Goal: Task Accomplishment & Management: Manage account settings

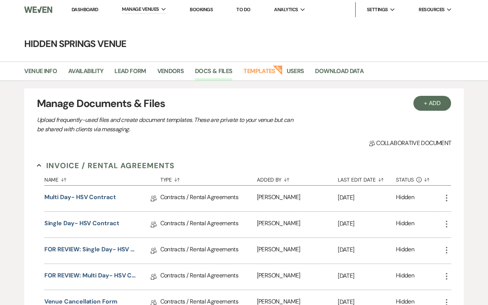
click at [90, 10] on link "Dashboard" at bounding box center [85, 9] width 27 height 6
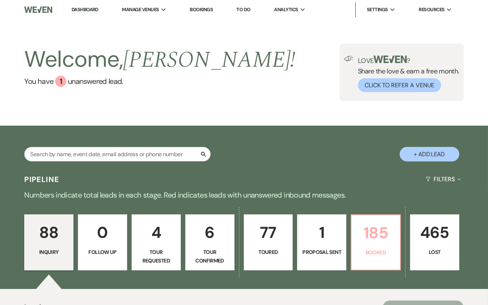
click at [354, 237] on link "185 Booked" at bounding box center [376, 242] width 50 height 56
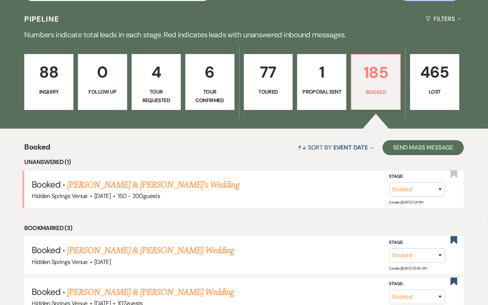
scroll to position [182, 0]
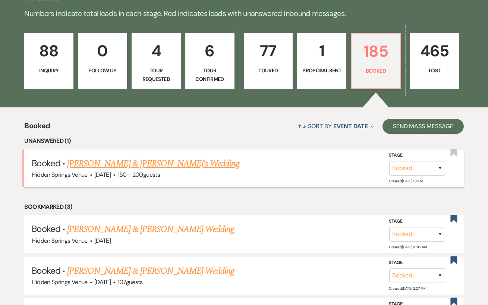
click at [181, 161] on link "[PERSON_NAME] & [PERSON_NAME]'s Wedding" at bounding box center [153, 163] width 172 height 13
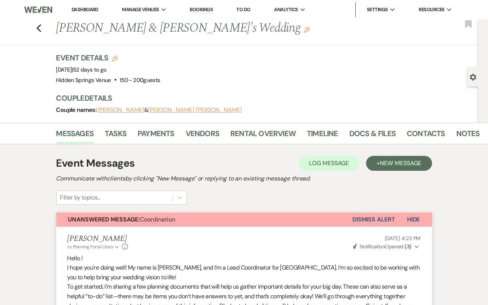
click at [42, 24] on div "Previous [PERSON_NAME] & [PERSON_NAME]'s Wedding Edit Bookmark" at bounding box center [237, 32] width 482 height 26
click at [38, 24] on icon "Previous" at bounding box center [39, 28] width 6 height 9
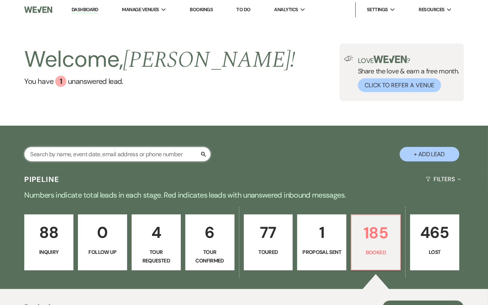
click at [156, 151] on input "text" at bounding box center [117, 154] width 186 height 15
type input "sava"
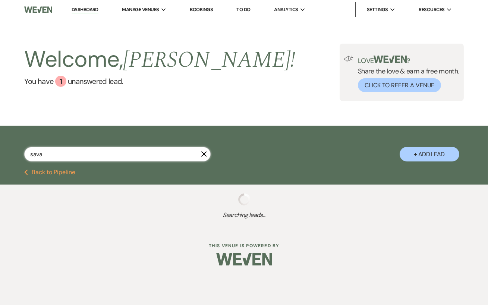
select select "4"
select select "8"
select select "5"
select select "8"
select select "4"
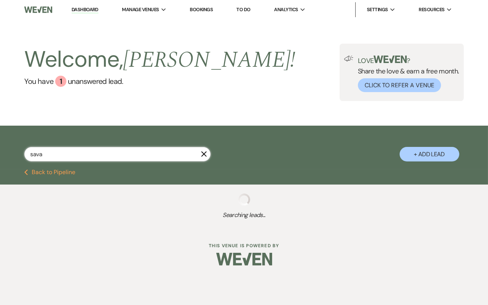
select select "8"
select select "4"
select select "8"
select select "5"
select select "8"
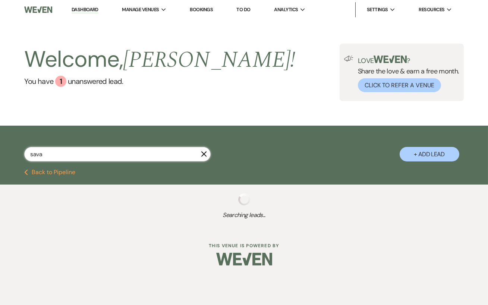
select select "5"
select select "8"
select select "5"
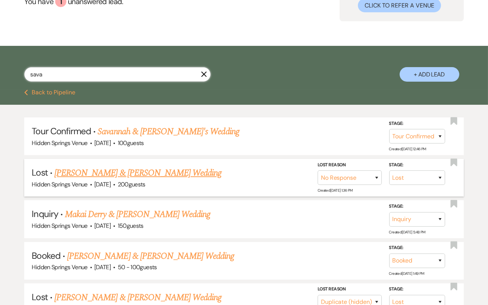
scroll to position [102, 0]
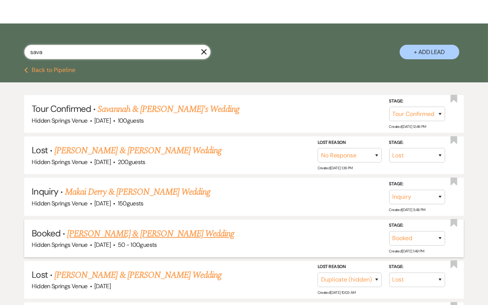
type input "sava"
click at [201, 232] on link "[PERSON_NAME] & [PERSON_NAME] Wedding" at bounding box center [150, 233] width 167 height 13
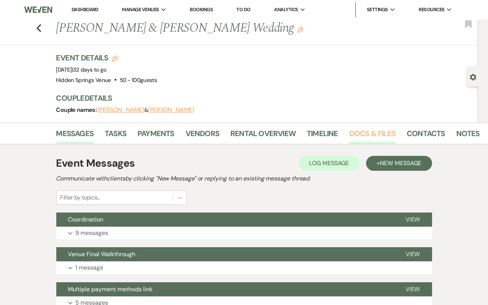
click at [368, 130] on link "Docs & Files" at bounding box center [372, 135] width 46 height 16
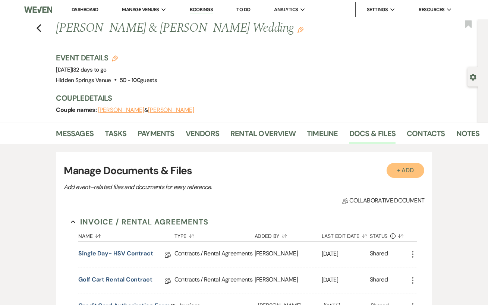
click at [408, 164] on button "+ Add" at bounding box center [405, 170] width 38 height 15
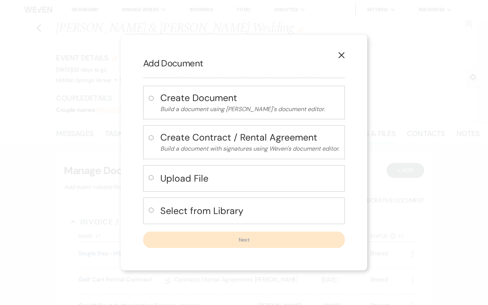
click at [150, 177] on input "radio" at bounding box center [151, 177] width 5 height 5
radio input "true"
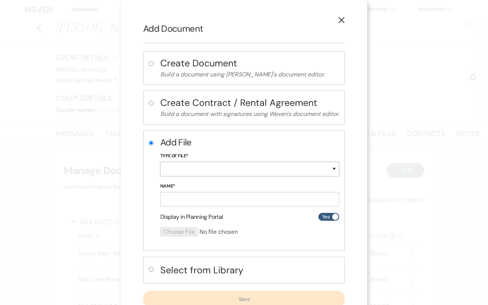
click at [182, 172] on select "Special Event Insurance Vendor Certificate of Insurance Contracts / Rental Agre…" at bounding box center [249, 169] width 179 height 15
click at [160, 162] on select "Special Event Insurance Vendor Certificate of Insurance Contracts / Rental Agre…" at bounding box center [249, 169] width 179 height 15
click at [200, 162] on select "Special Event Insurance Vendor Certificate of Insurance Contracts / Rental Agre…" at bounding box center [249, 169] width 179 height 15
select select "55"
click at [160, 162] on select "Special Event Insurance Vendor Certificate of Insurance Contracts / Rental Agre…" at bounding box center [249, 169] width 179 height 15
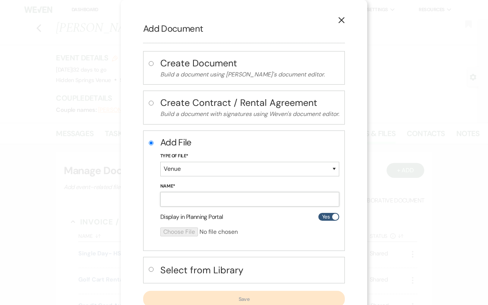
click at [179, 198] on input "Name*" at bounding box center [249, 199] width 179 height 15
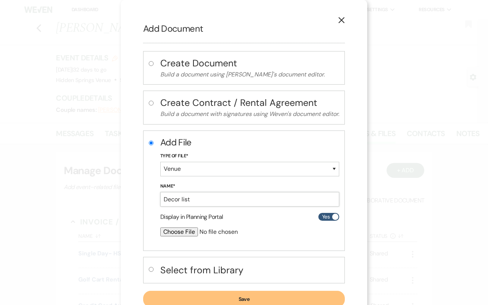
type input "Decor list"
click at [178, 233] on input "file" at bounding box center [229, 231] width 139 height 9
click at [182, 229] on input "file" at bounding box center [229, 231] width 139 height 9
type input "C:\fakepath\Decor Walkthrough Page.pdf"
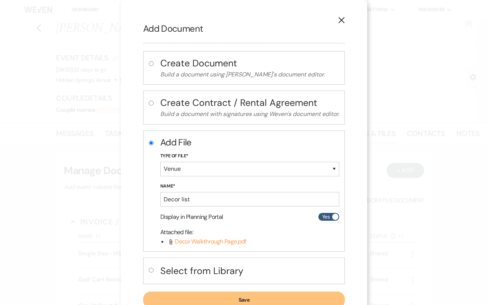
scroll to position [25, 0]
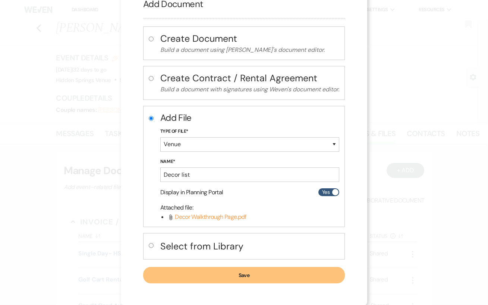
click at [240, 273] on button "Save" at bounding box center [244, 275] width 202 height 16
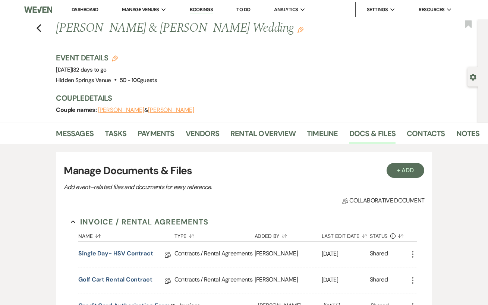
click at [80, 10] on link "Dashboard" at bounding box center [85, 9] width 27 height 6
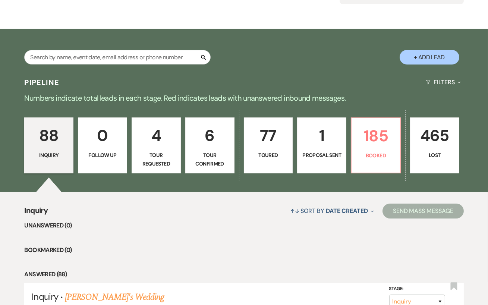
scroll to position [96, 0]
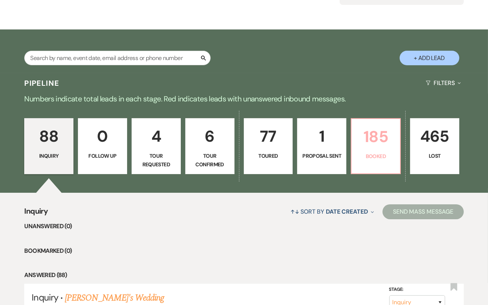
click at [381, 153] on p "Booked" at bounding box center [376, 156] width 40 height 8
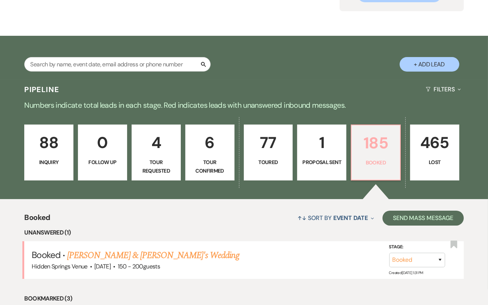
scroll to position [11, 0]
